Goal: Task Accomplishment & Management: Complete application form

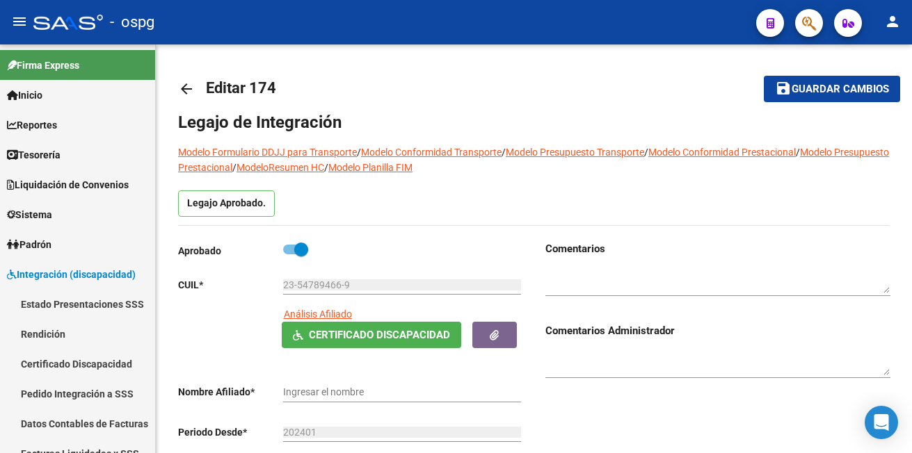
type input "[PERSON_NAME]"
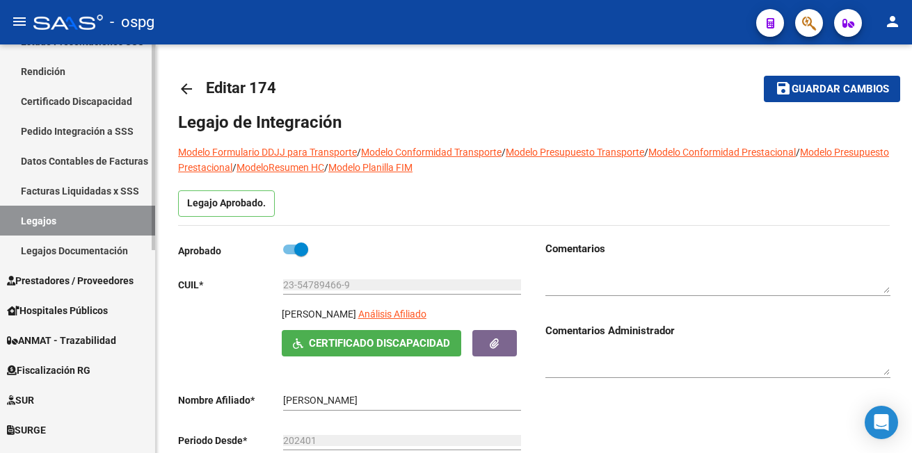
scroll to position [278, 0]
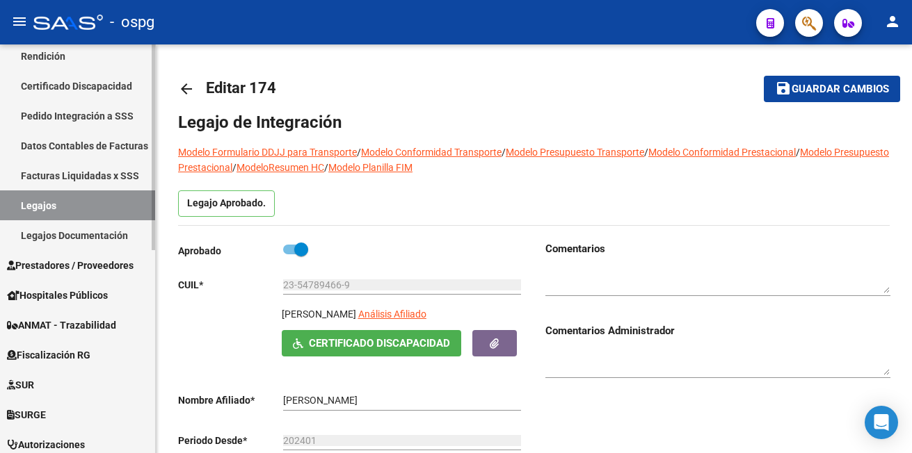
click at [53, 264] on span "Prestadores / Proveedores" at bounding box center [70, 265] width 127 height 15
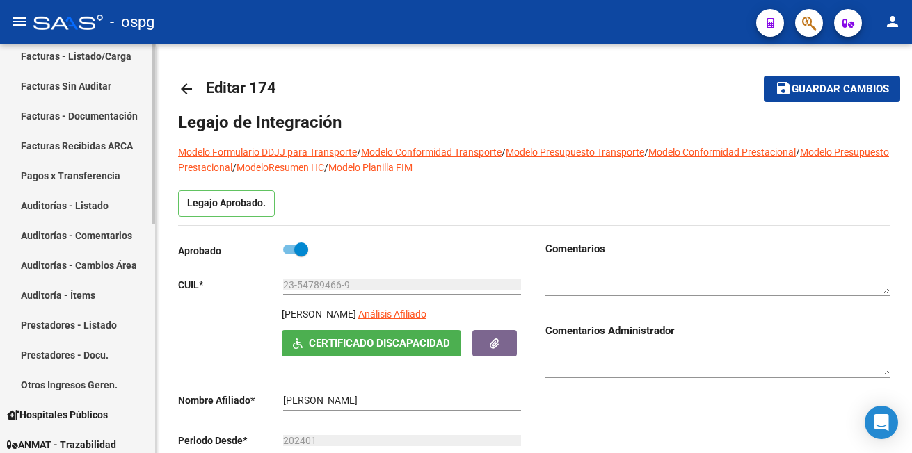
scroll to position [139, 0]
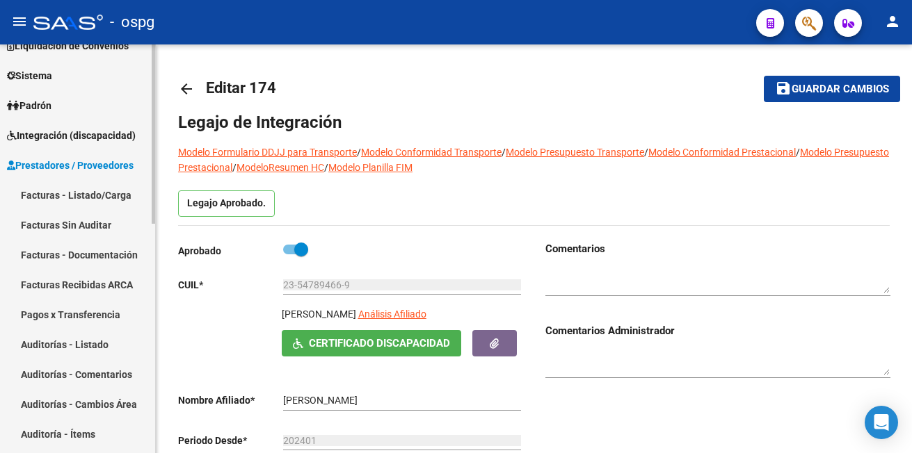
click at [51, 193] on link "Facturas - Listado/Carga" at bounding box center [77, 195] width 155 height 30
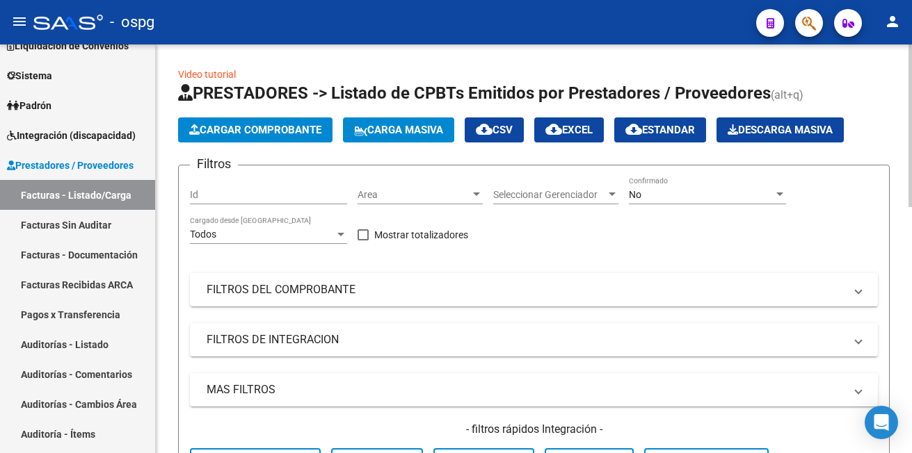
click at [268, 133] on span "Cargar Comprobante" at bounding box center [255, 130] width 132 height 13
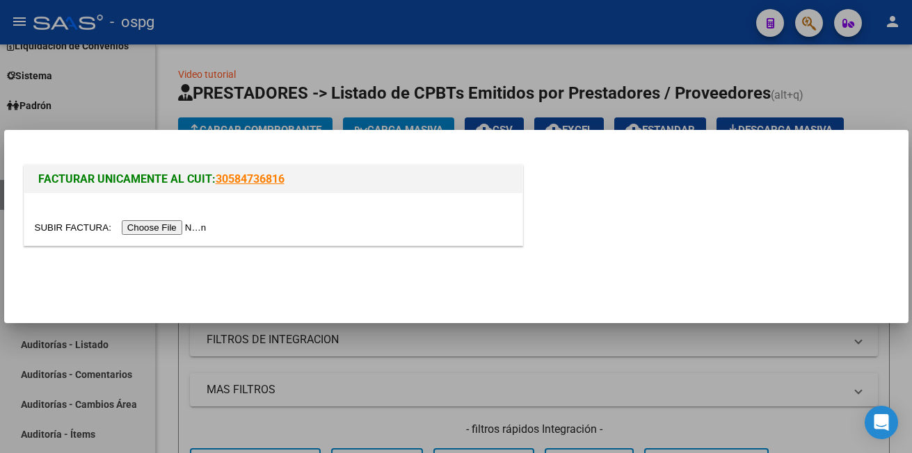
click at [168, 230] on input "file" at bounding box center [123, 227] width 176 height 15
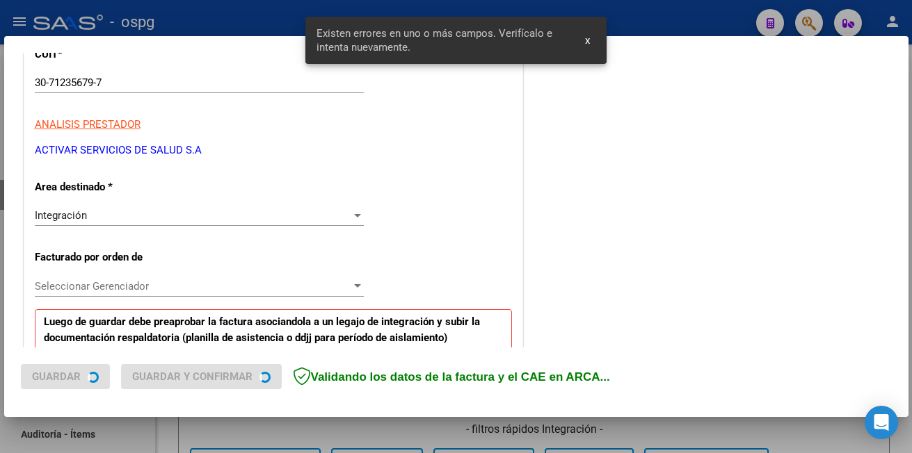
scroll to position [408, 0]
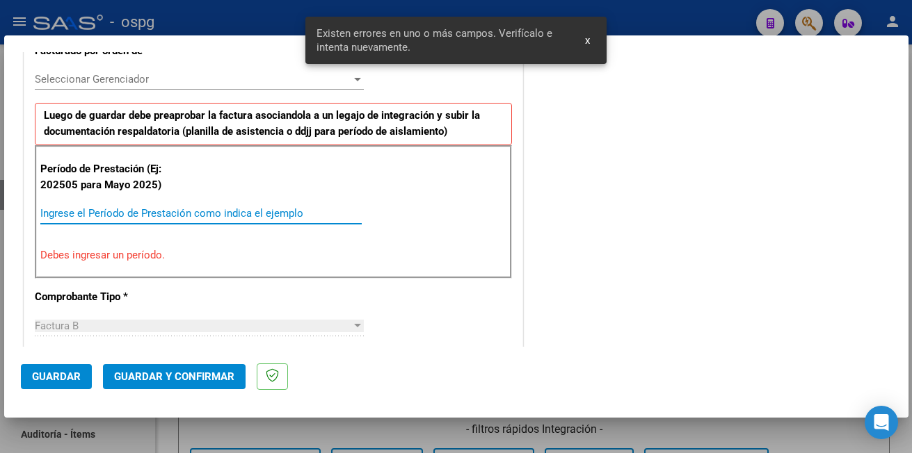
click at [54, 207] on input "Ingrese el Período de Prestación como indica el ejemplo" at bounding box center [200, 213] width 321 height 13
type input "2025"
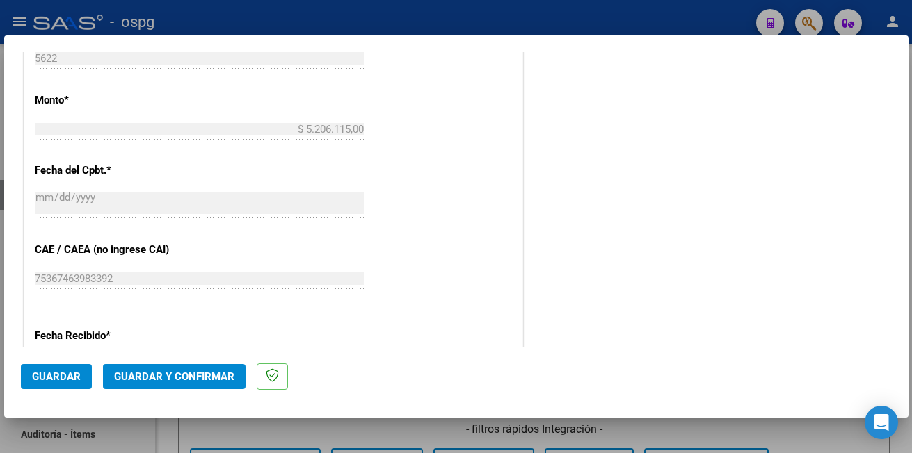
scroll to position [825, 0]
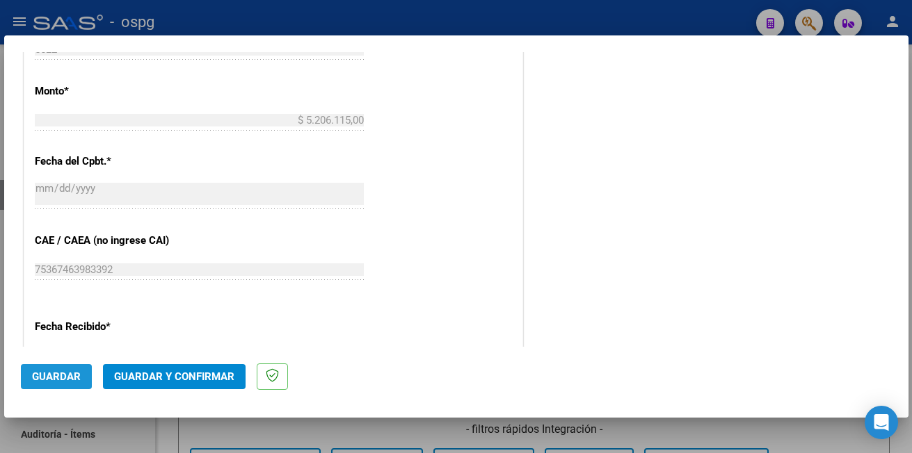
click at [41, 372] on span "Guardar" at bounding box center [56, 377] width 49 height 13
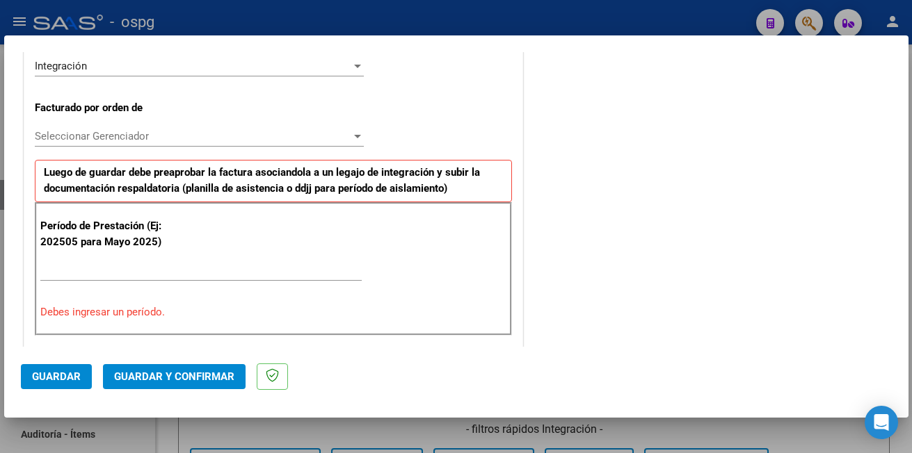
scroll to position [350, 0]
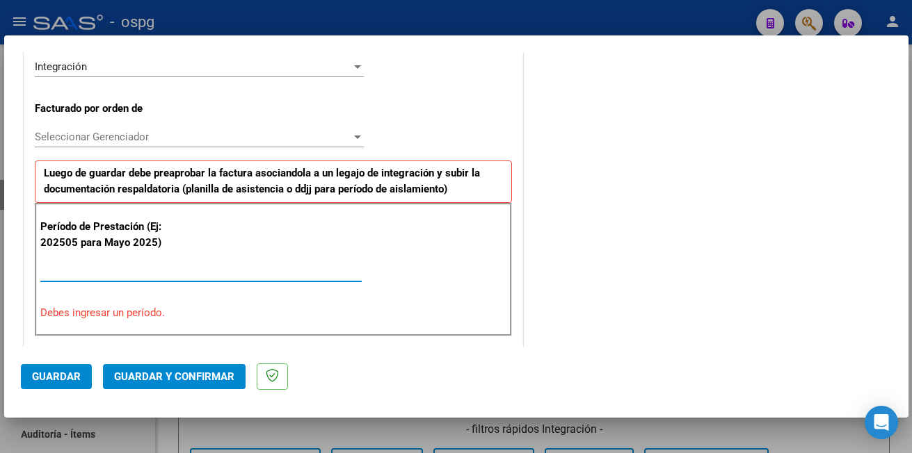
click at [67, 274] on input "Ingrese el Período de Prestación como indica el ejemplo" at bounding box center [200, 271] width 321 height 13
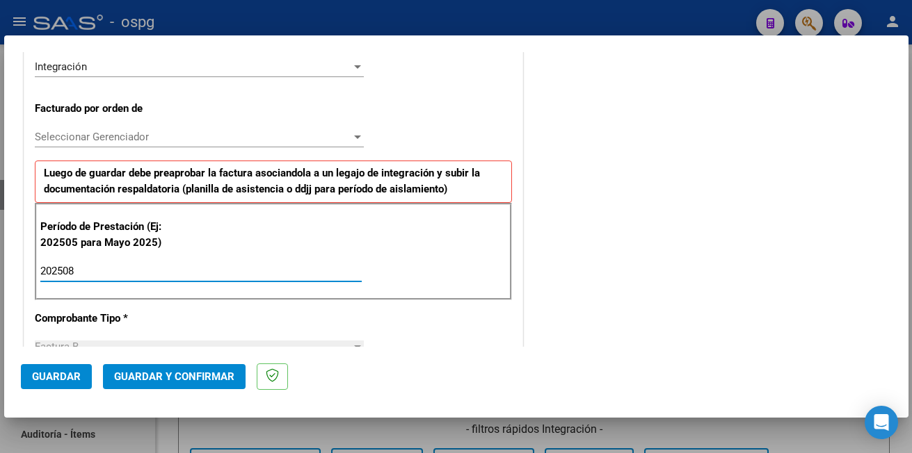
type input "202508"
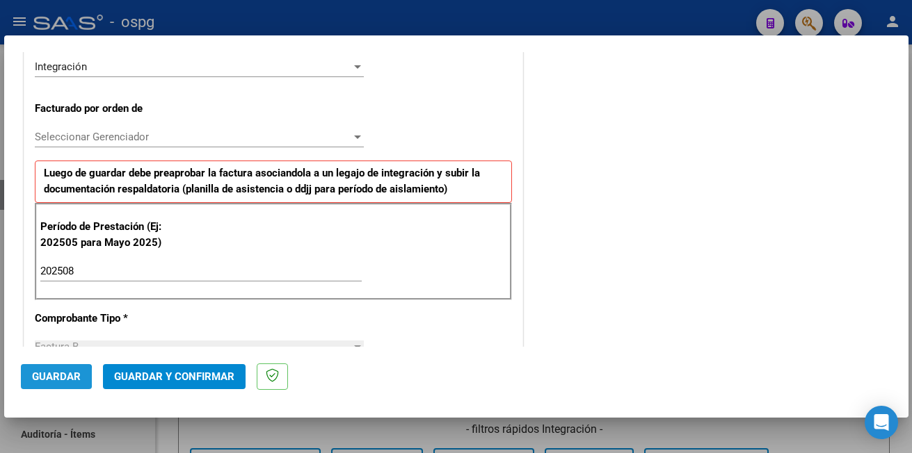
click at [50, 378] on span "Guardar" at bounding box center [56, 377] width 49 height 13
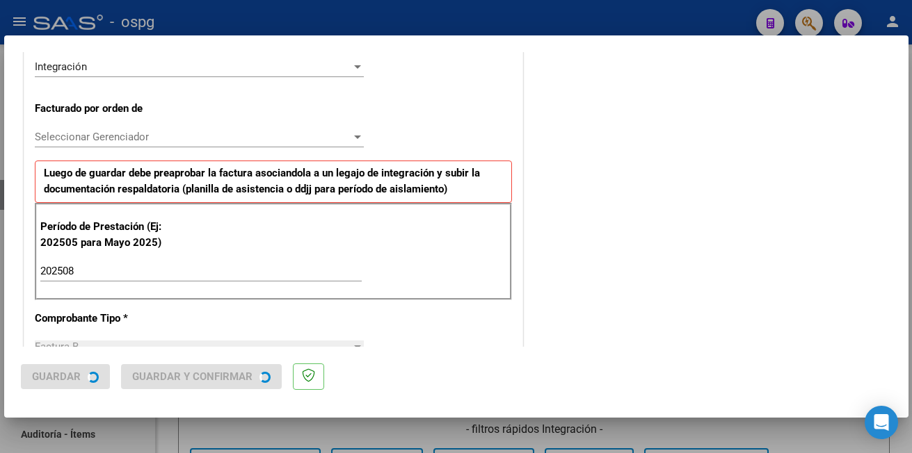
scroll to position [0, 0]
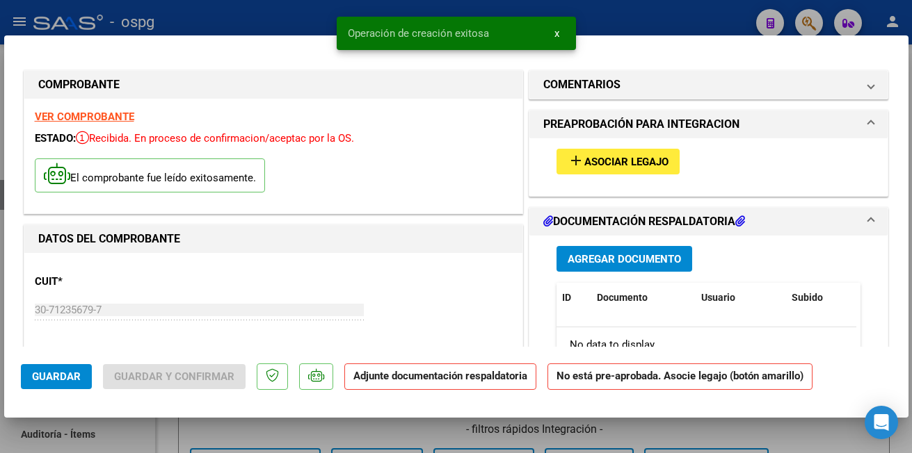
click at [196, 19] on div at bounding box center [456, 226] width 912 height 453
type input "$ 0,00"
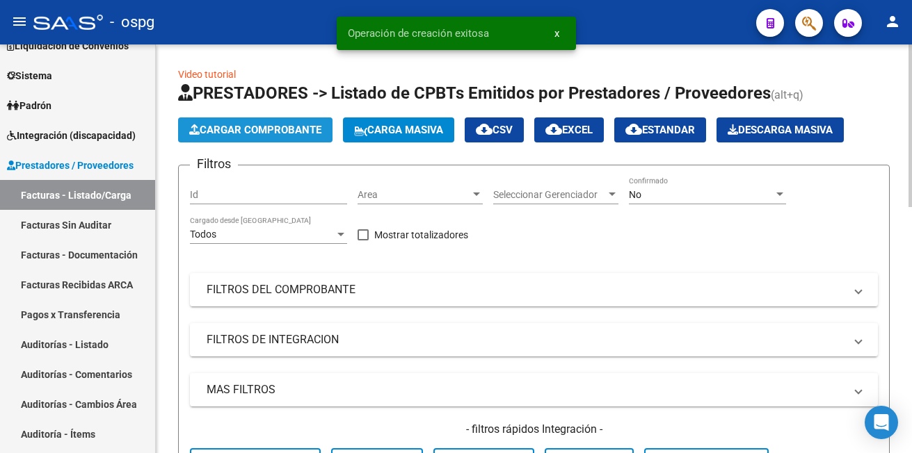
click at [252, 127] on span "Cargar Comprobante" at bounding box center [255, 130] width 132 height 13
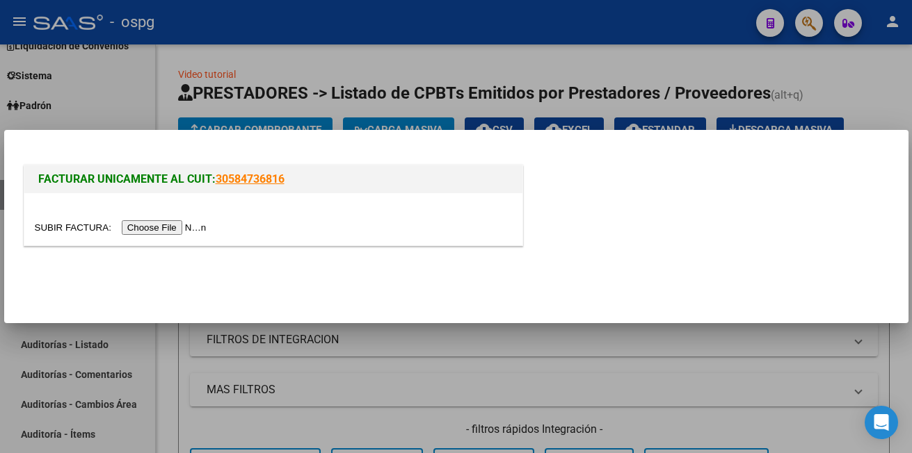
click at [172, 225] on input "file" at bounding box center [123, 227] width 176 height 15
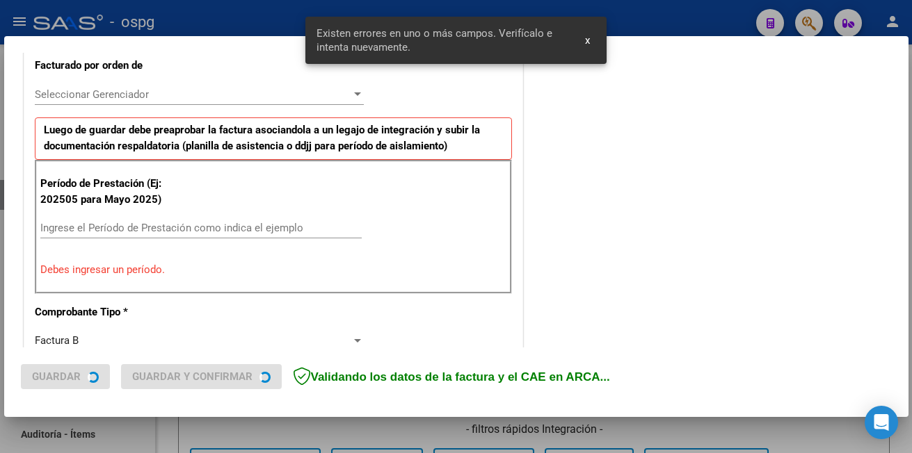
scroll to position [408, 0]
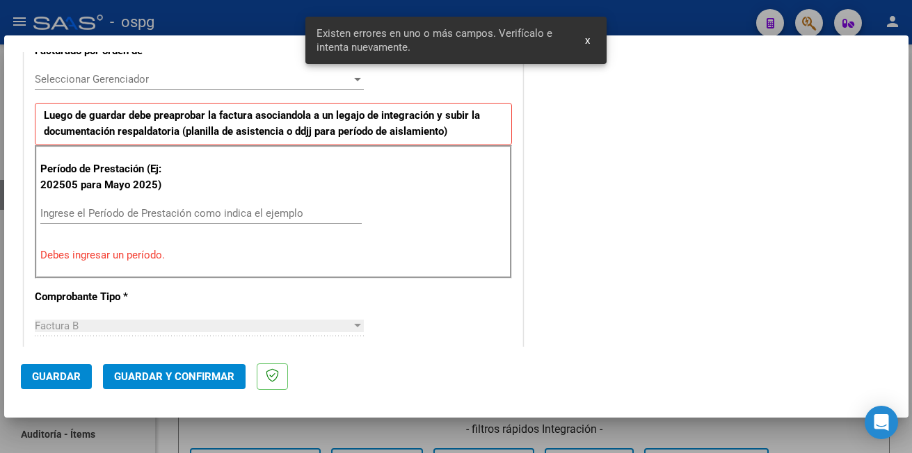
click at [51, 214] on input "Ingrese el Período de Prestación como indica el ejemplo" at bounding box center [200, 213] width 321 height 13
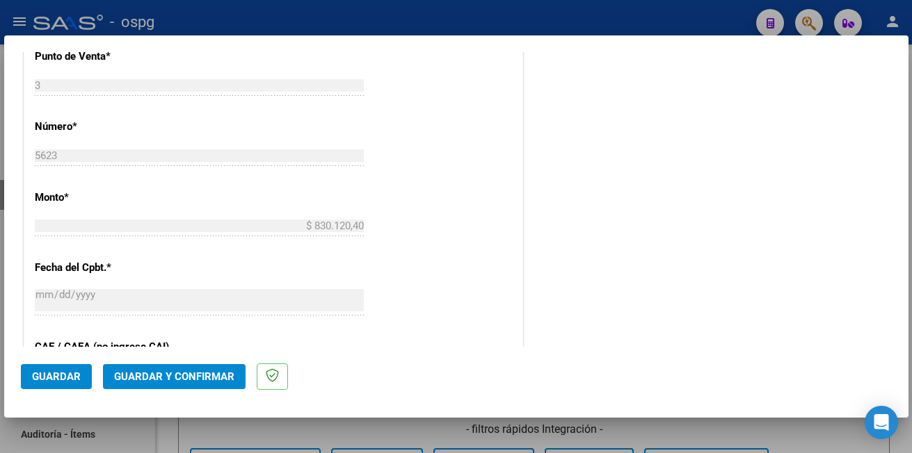
scroll to position [686, 0]
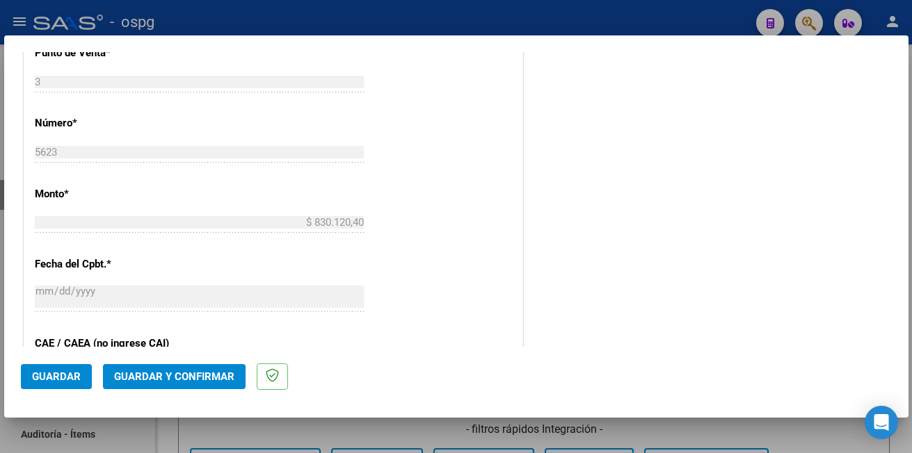
type input "202508"
click at [34, 374] on span "Guardar" at bounding box center [56, 377] width 49 height 13
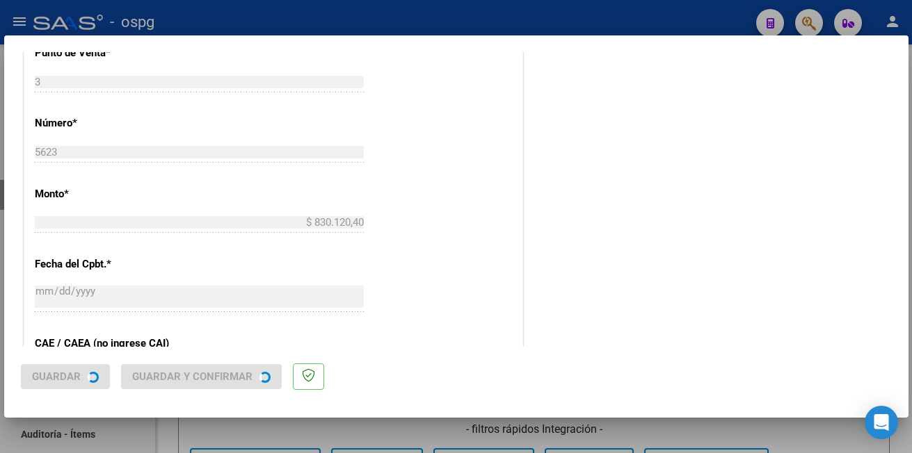
scroll to position [0, 0]
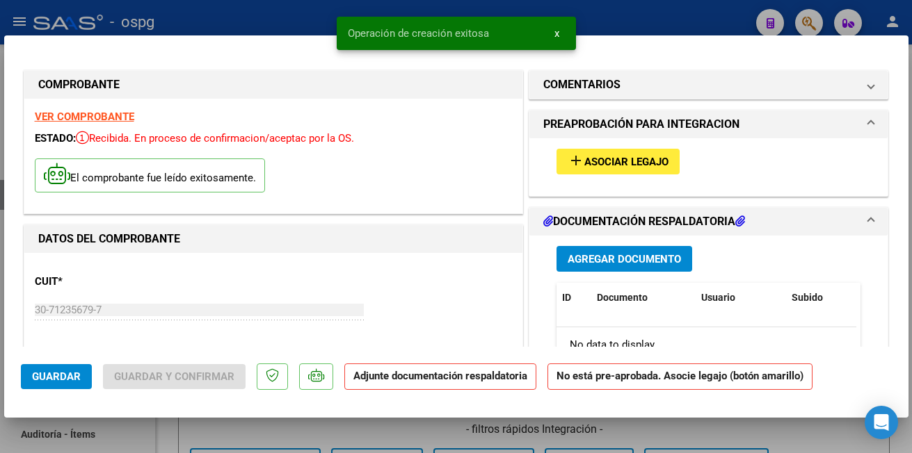
click at [182, 10] on div at bounding box center [456, 226] width 912 height 453
type input "$ 0,00"
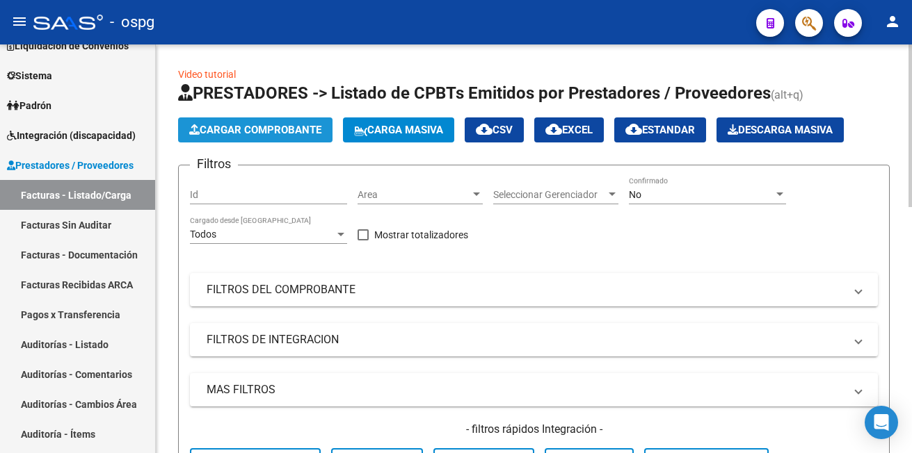
click at [220, 127] on span "Cargar Comprobante" at bounding box center [255, 130] width 132 height 13
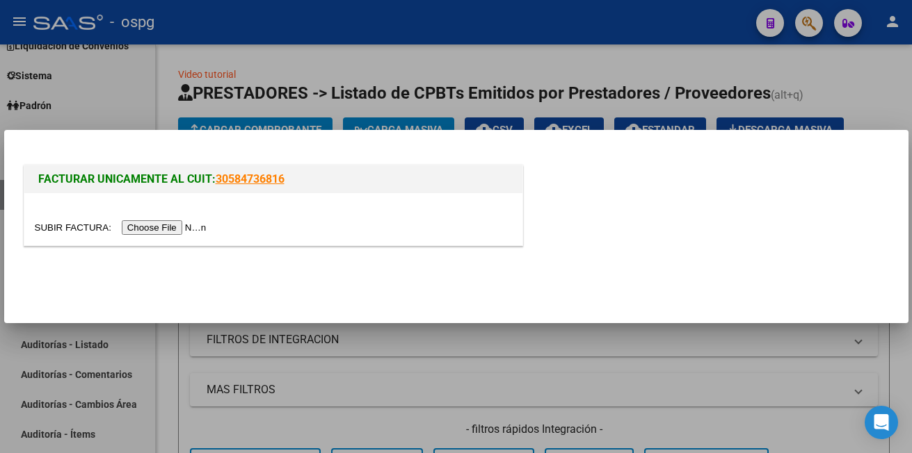
click at [166, 229] on input "file" at bounding box center [123, 227] width 176 height 15
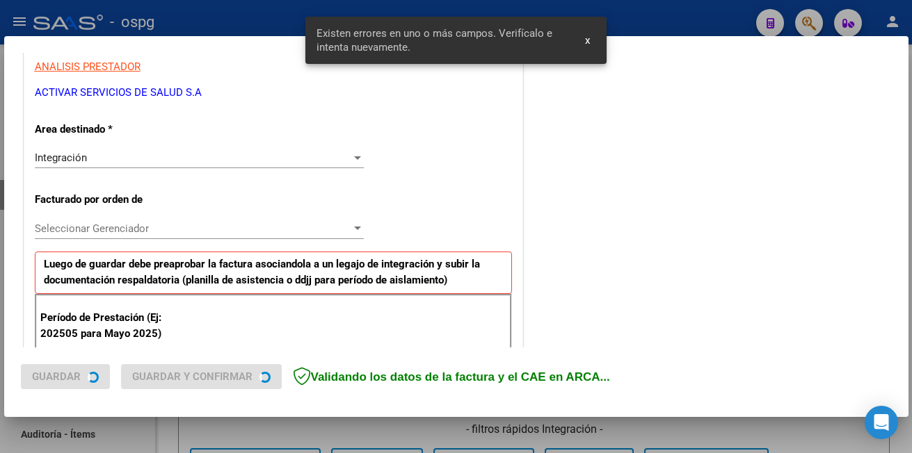
scroll to position [408, 0]
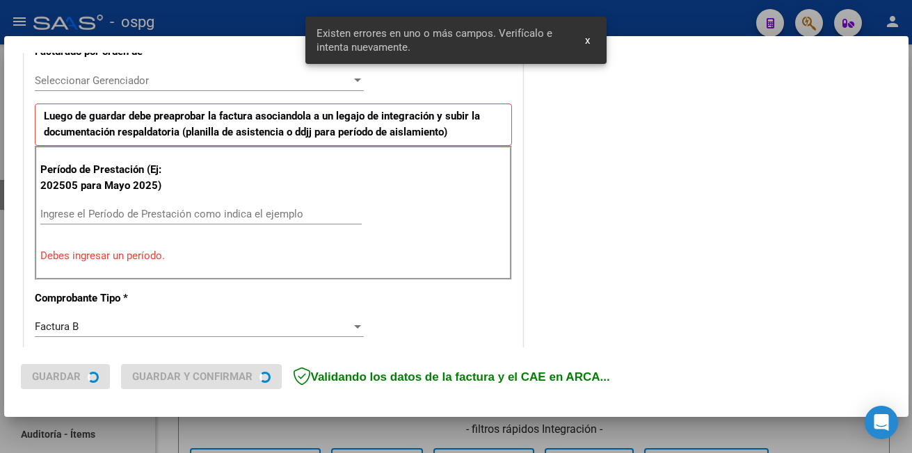
click at [72, 213] on input "Ingrese el Período de Prestación como indica el ejemplo" at bounding box center [200, 214] width 321 height 13
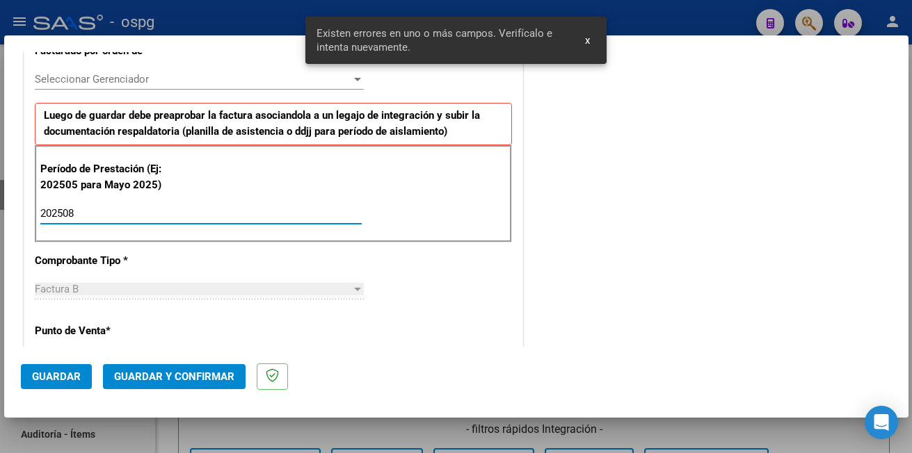
type input "202508"
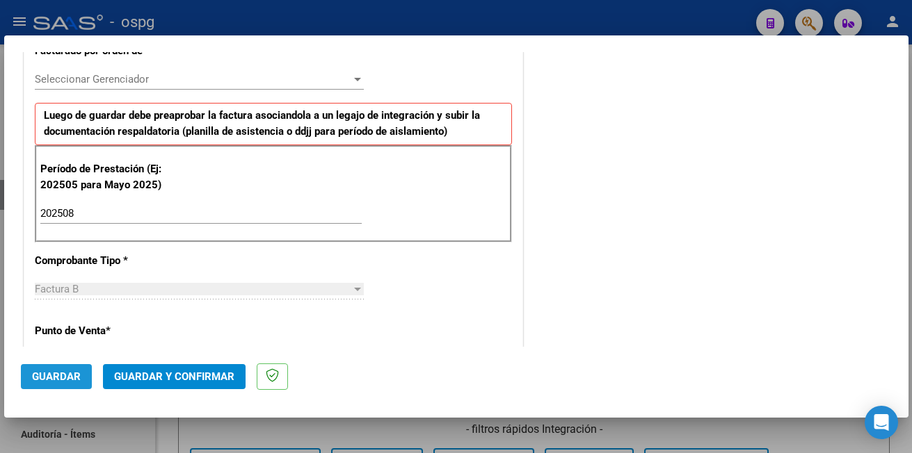
click at [59, 374] on span "Guardar" at bounding box center [56, 377] width 49 height 13
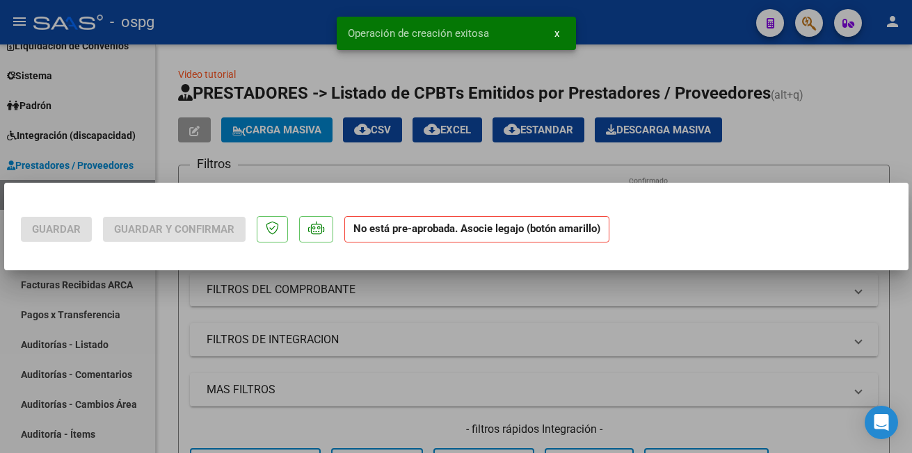
scroll to position [0, 0]
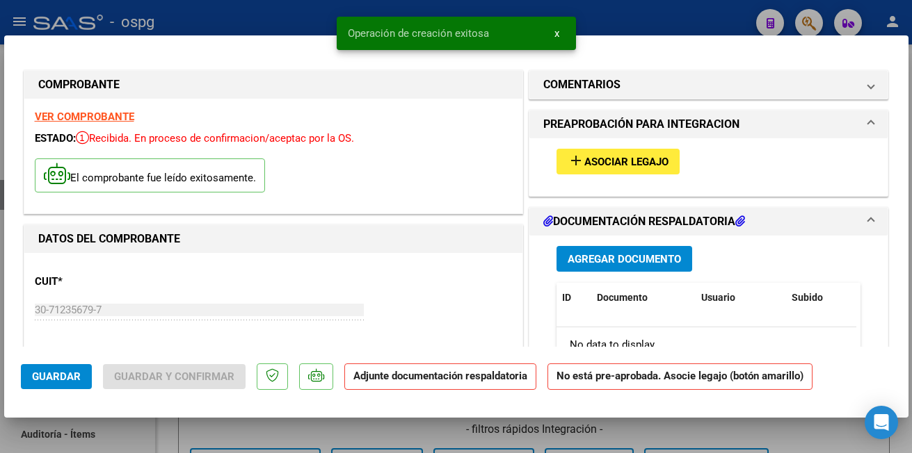
click at [196, 12] on div at bounding box center [456, 226] width 912 height 453
type input "$ 0,00"
